Goal: Task Accomplishment & Management: Use online tool/utility

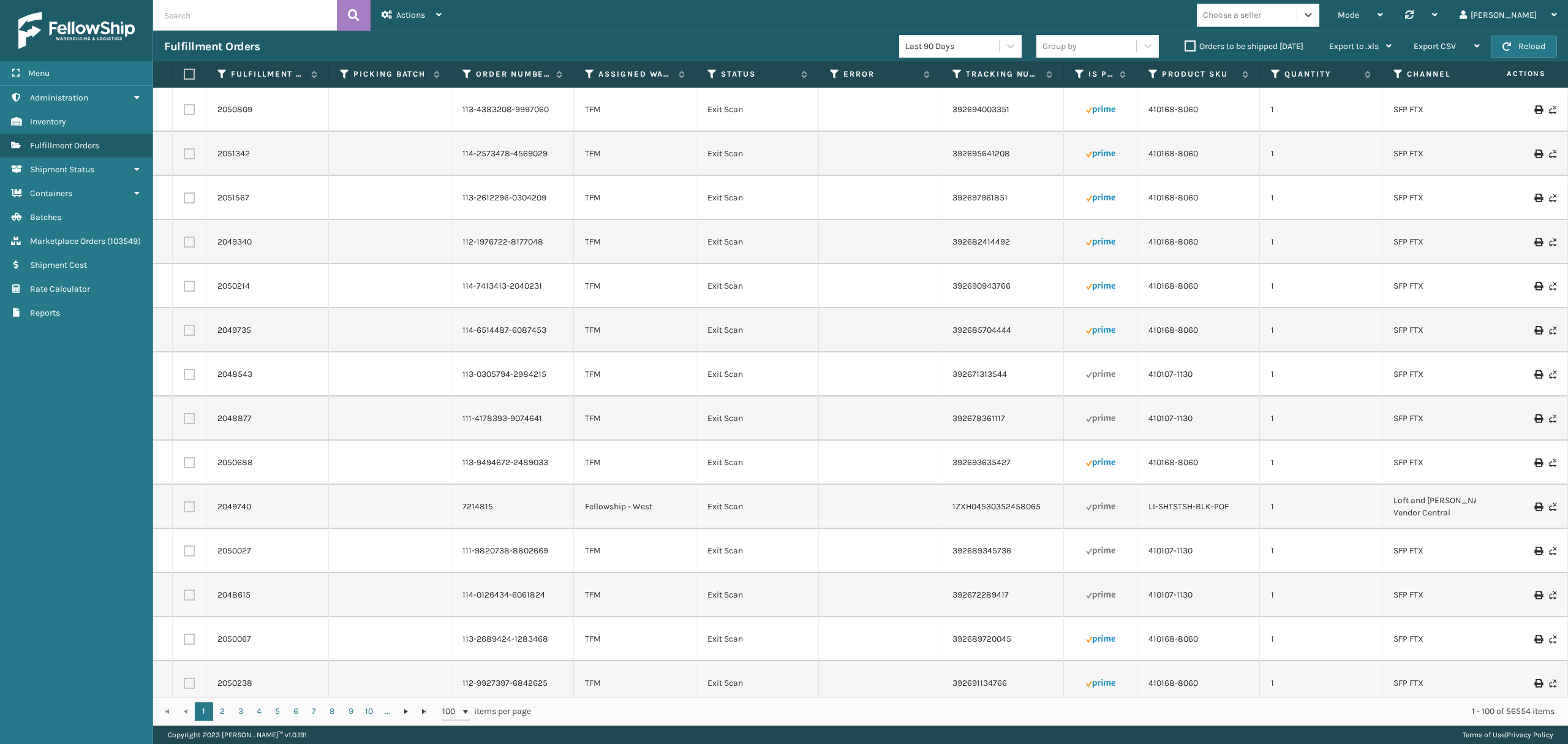
click at [1312, 14] on icon at bounding box center [1308, 15] width 7 height 4
click at [1284, 136] on div "LifeStyle" at bounding box center [1258, 134] width 123 height 23
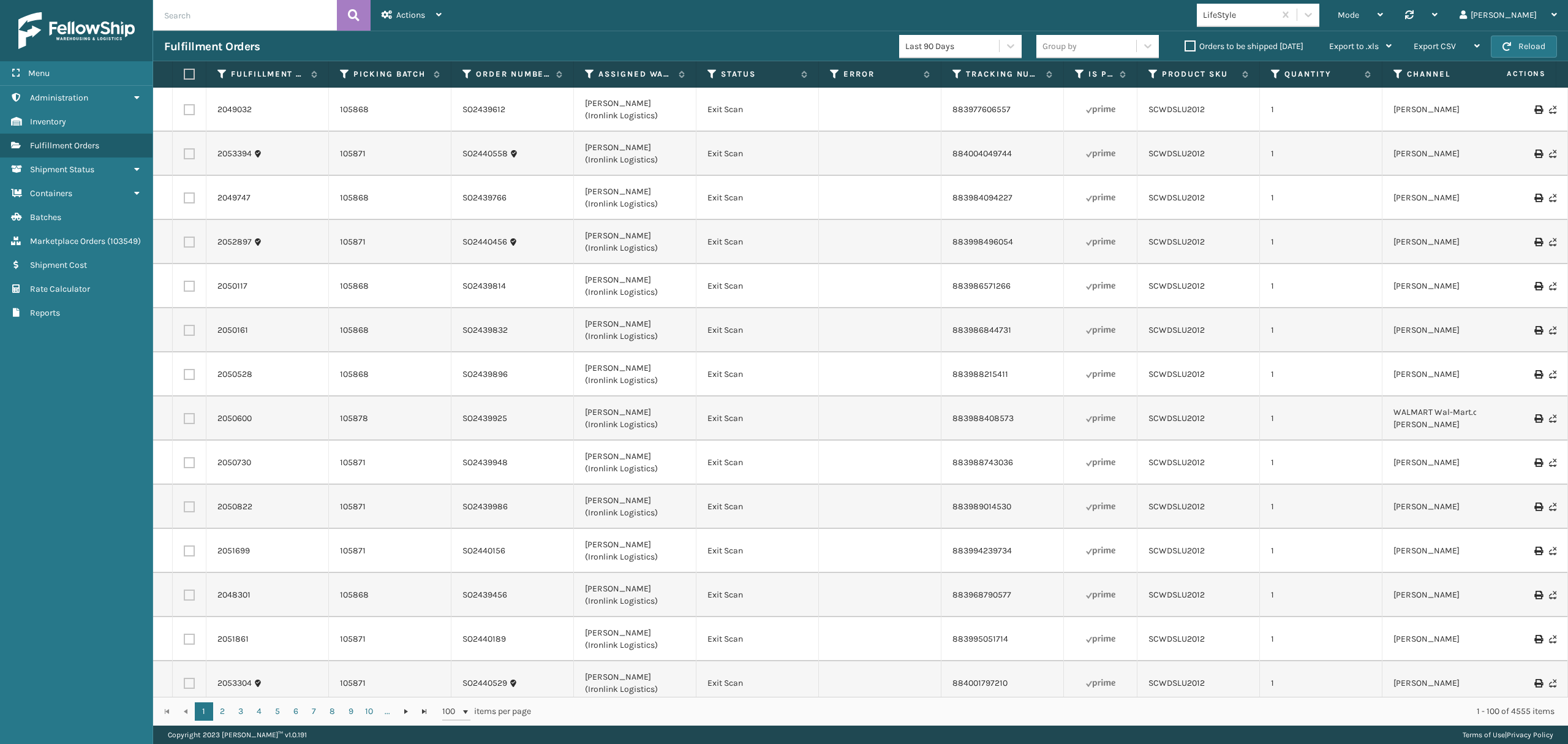
click at [591, 81] on th "Assigned Warehouse" at bounding box center [635, 74] width 123 height 27
click at [588, 75] on icon at bounding box center [590, 74] width 10 height 11
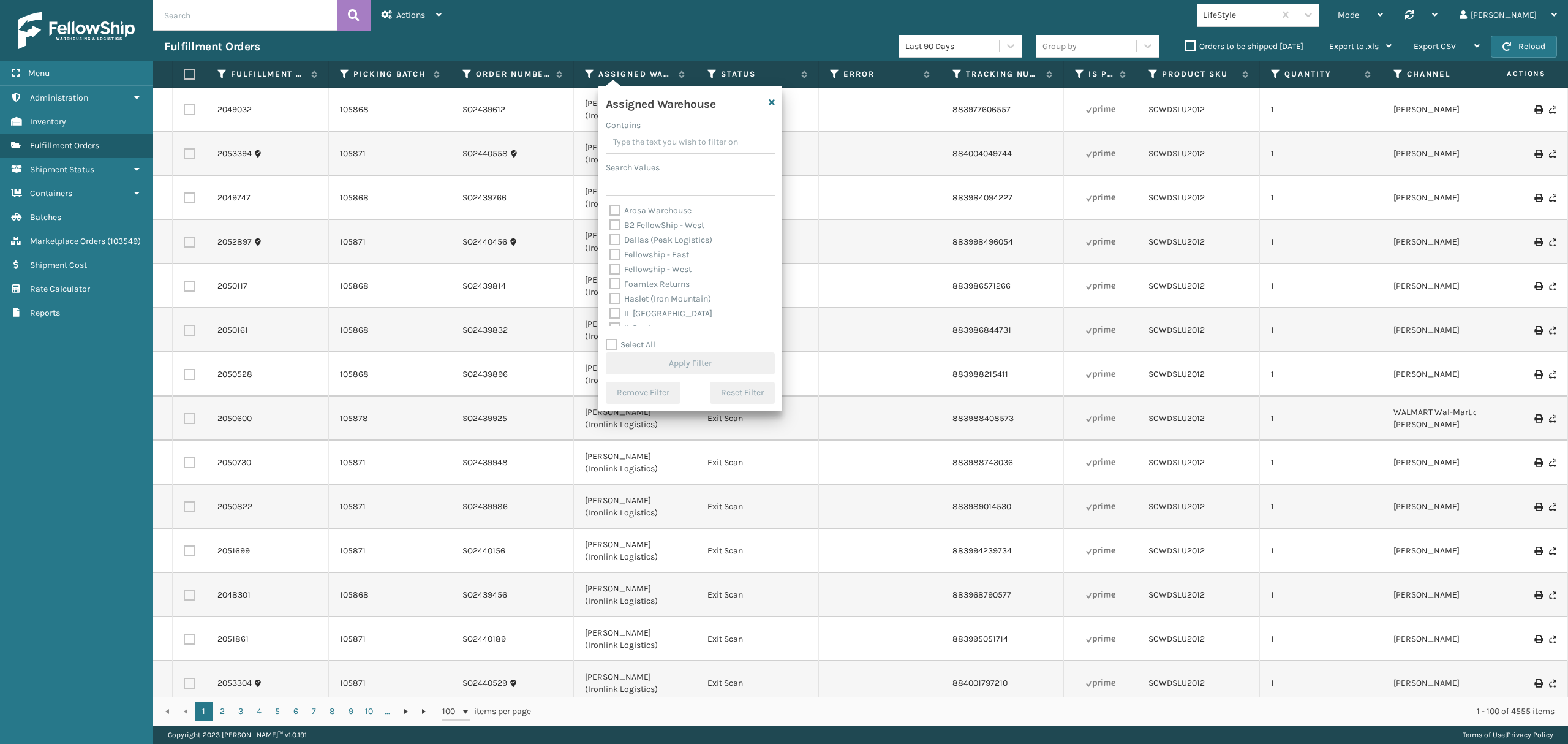
click at [674, 253] on label "Fellowship - East" at bounding box center [649, 254] width 80 height 11
click at [610, 253] on input "Fellowship - East" at bounding box center [609, 252] width 1 height 8
checkbox input "true"
click at [695, 356] on button "Apply Filter" at bounding box center [690, 364] width 169 height 22
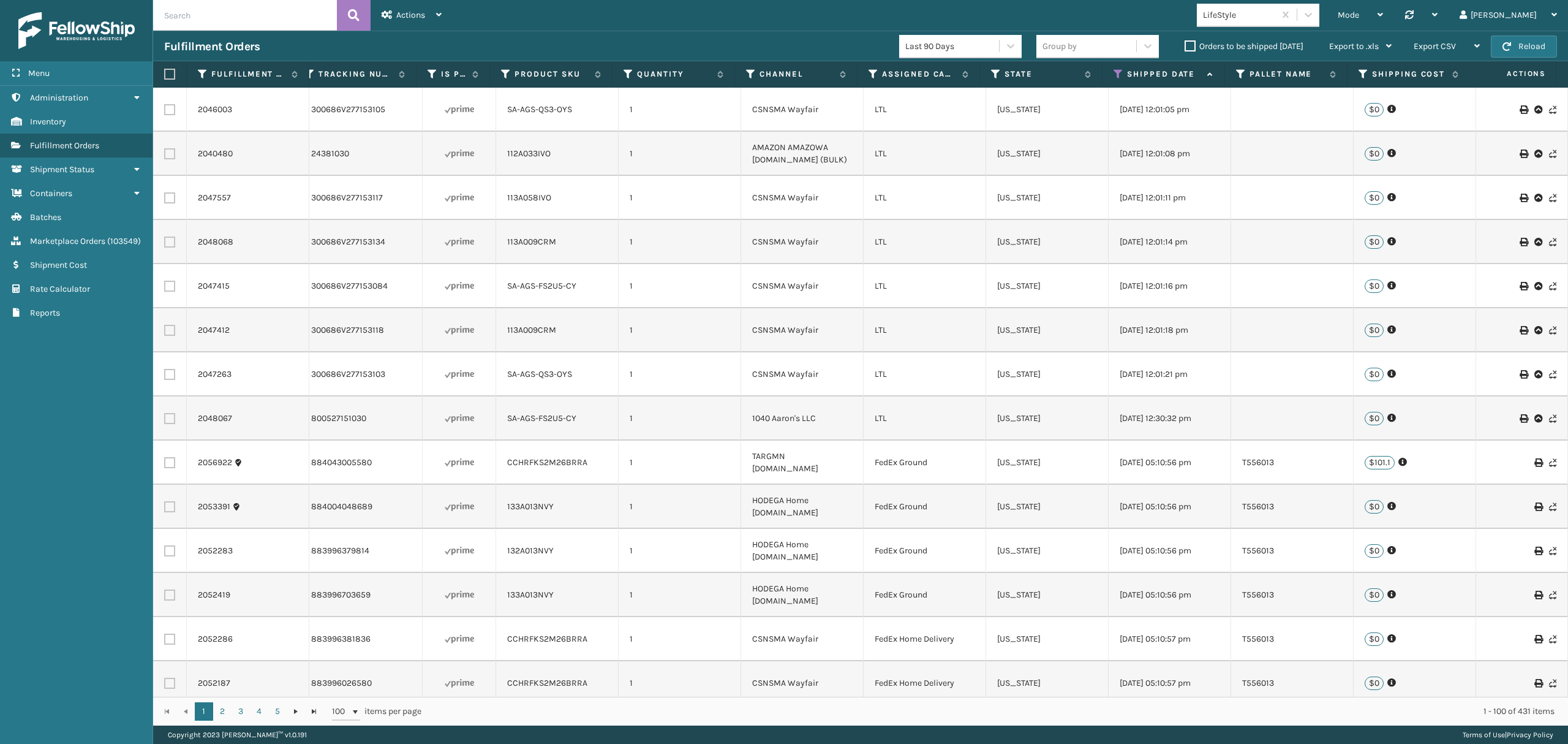
scroll to position [0, 0]
click at [1115, 76] on icon at bounding box center [1113, 74] width 10 height 11
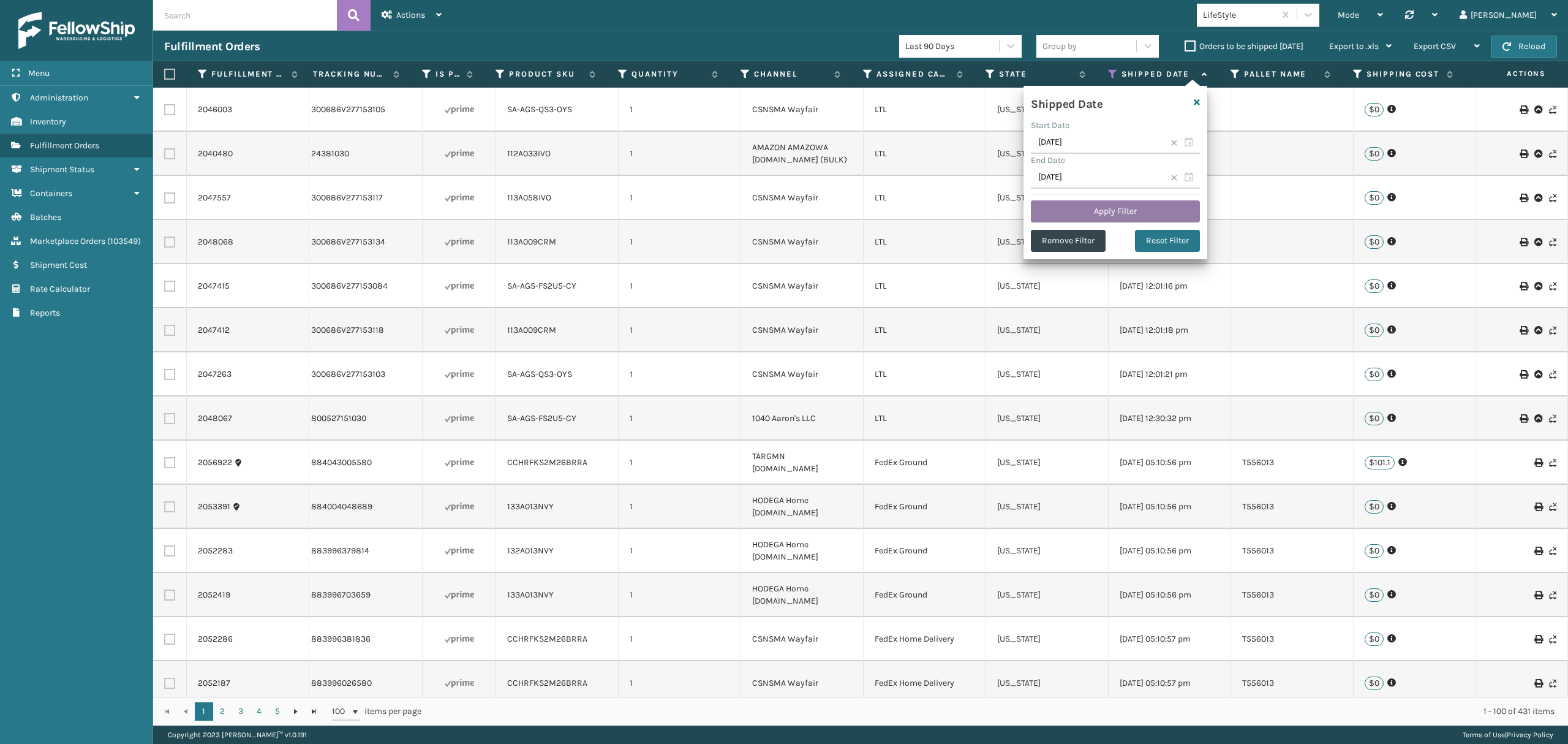
click at [1123, 212] on button "Apply Filter" at bounding box center [1115, 211] width 169 height 22
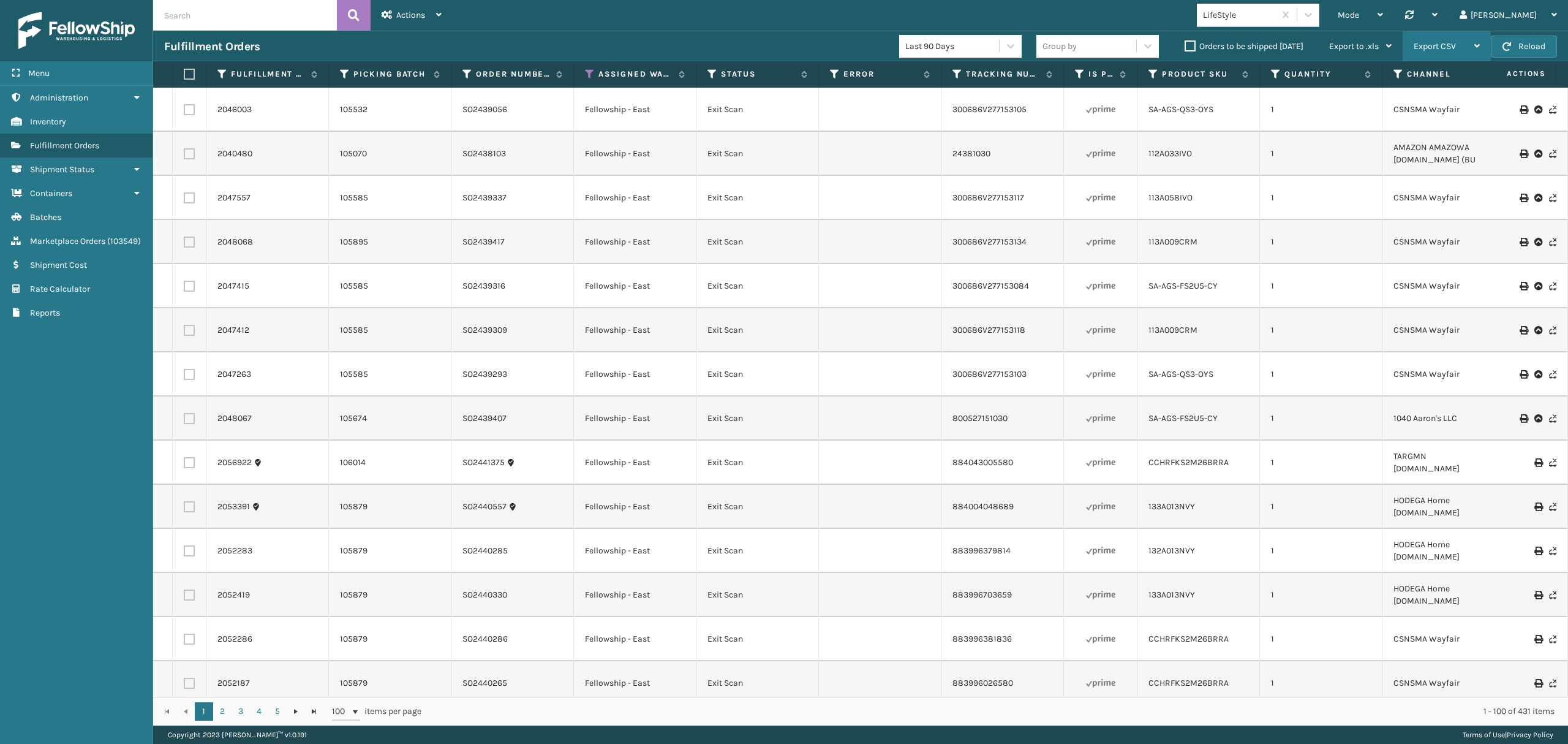
click at [1453, 48] on span "Export CSV" at bounding box center [1434, 46] width 42 height 11
click at [1373, 111] on li "Export All Pages" at bounding box center [1408, 112] width 164 height 33
